Goal: Obtain resource: Obtain resource

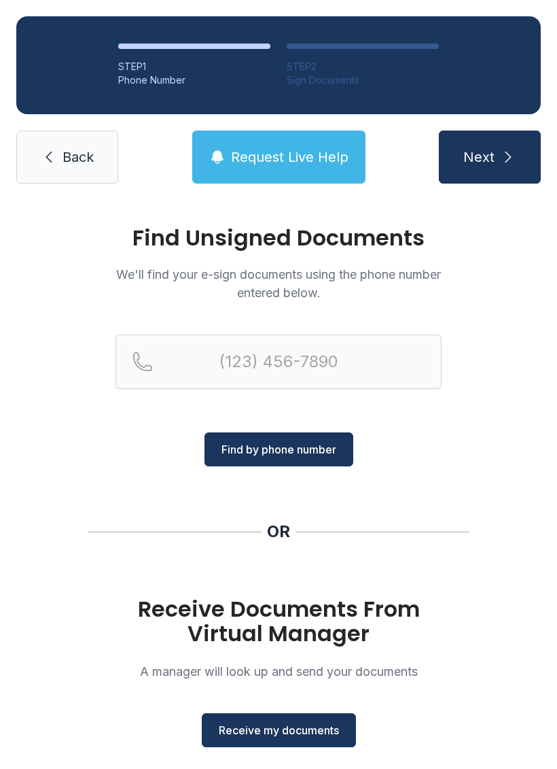
click at [269, 722] on span "Receive my documents" at bounding box center [279, 730] width 120 height 16
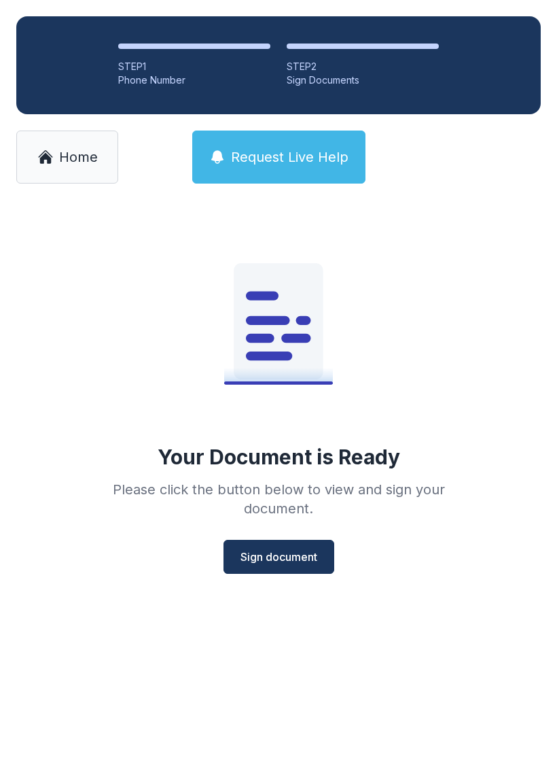
click at [69, 146] on link "Home" at bounding box center [67, 156] width 102 height 53
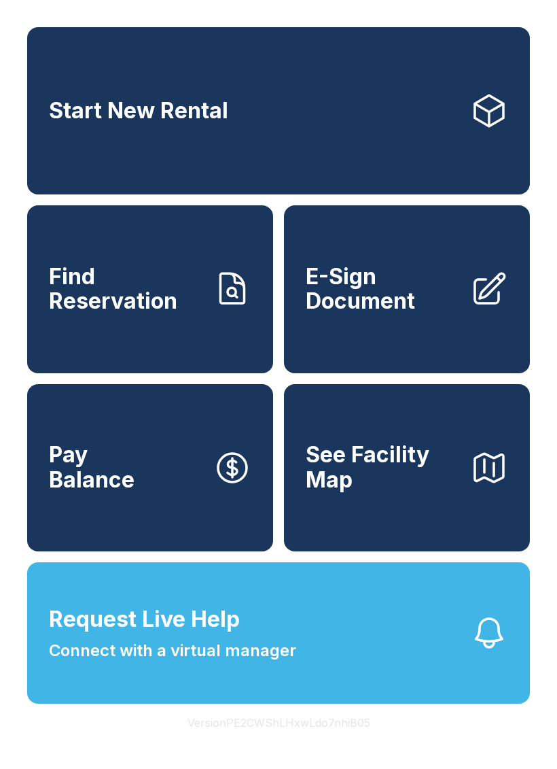
click at [396, 283] on span "E-Sign Document" at bounding box center [383, 289] width 154 height 50
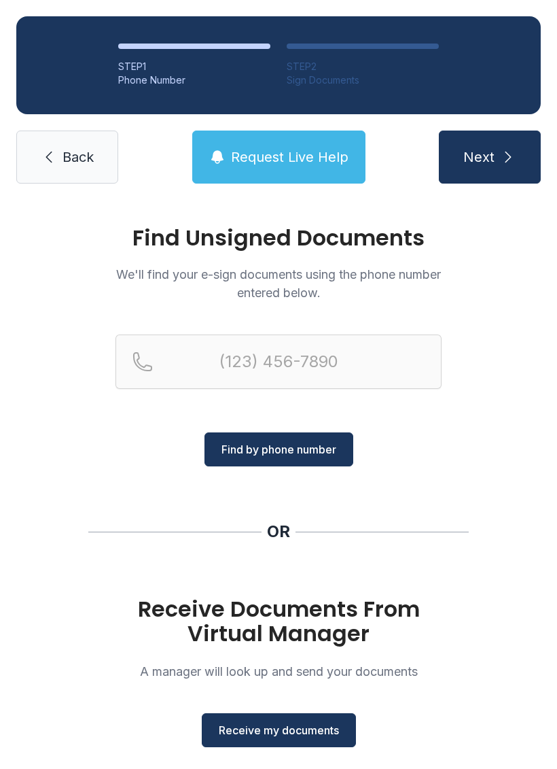
click at [273, 729] on span "Receive my documents" at bounding box center [279, 730] width 120 height 16
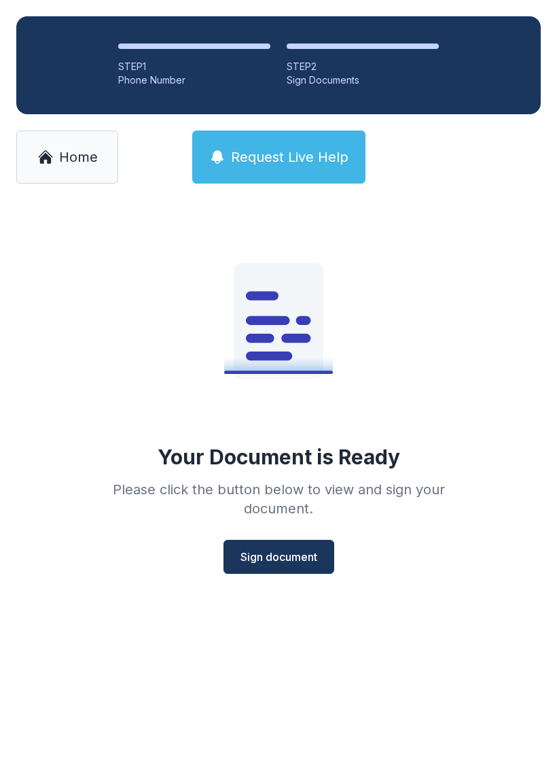
click at [65, 145] on link "Home" at bounding box center [67, 156] width 102 height 53
